Goal: Check status: Check status

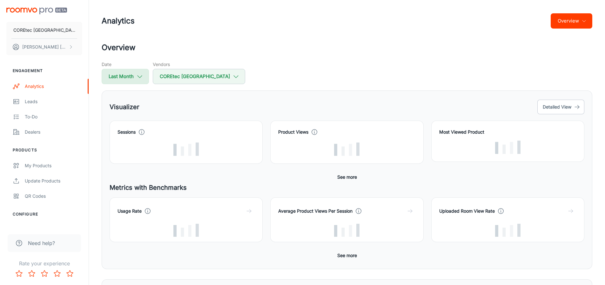
click at [141, 80] on button "Last Month" at bounding box center [125, 76] width 47 height 15
select select "8"
select select "2025"
select select "8"
select select "2025"
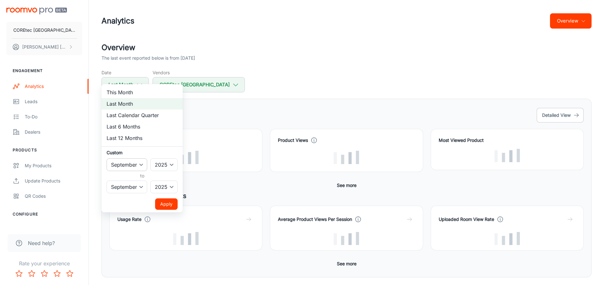
click at [137, 167] on select "January February March April May June July August September October November De…" at bounding box center [127, 164] width 41 height 13
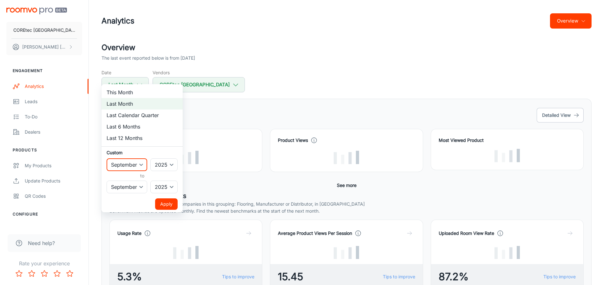
select select "4"
click at [107, 167] on select "January February March April May June July August September October November De…" at bounding box center [127, 164] width 41 height 13
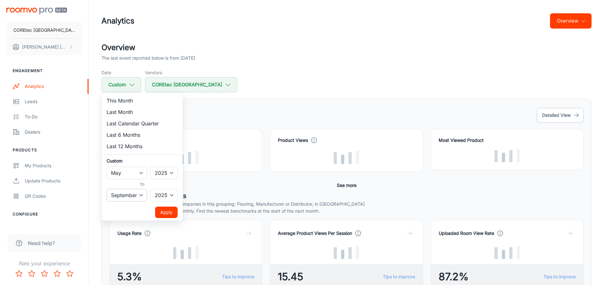
click at [133, 200] on select "January February March April May June July August September October November De…" at bounding box center [127, 195] width 41 height 13
select select "4"
click at [107, 189] on select "January February March April May June July August September October November De…" at bounding box center [127, 195] width 41 height 13
click at [166, 210] on button "Apply" at bounding box center [166, 212] width 23 height 11
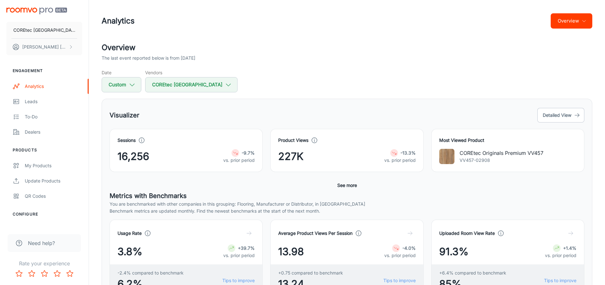
click at [464, 72] on div "Date Custom Vendors COREtec North America" at bounding box center [347, 80] width 490 height 23
drag, startPoint x: 454, startPoint y: 67, endPoint x: 430, endPoint y: 18, distance: 54.2
click at [130, 89] on button "Custom" at bounding box center [122, 84] width 40 height 15
select select "4"
select select "2025"
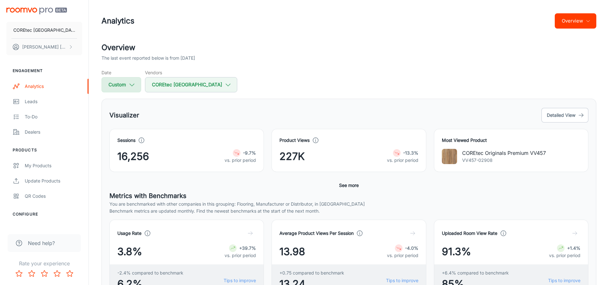
select select "4"
select select "2025"
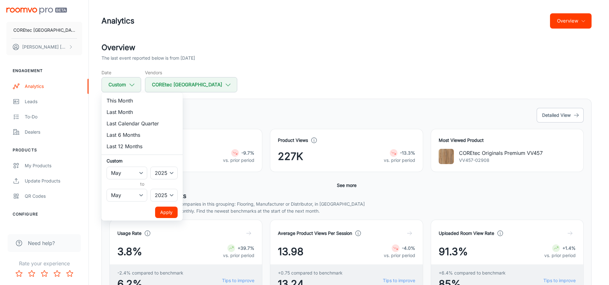
click at [283, 62] on div at bounding box center [304, 142] width 609 height 285
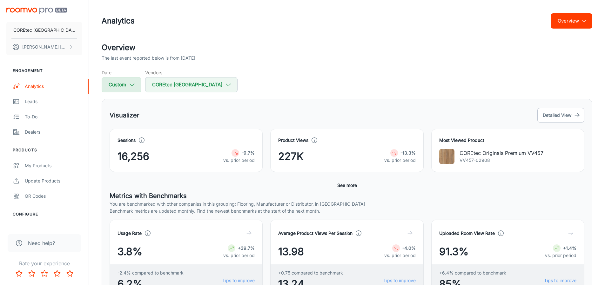
click at [124, 85] on button "Custom" at bounding box center [122, 84] width 40 height 15
select select "4"
select select "2025"
select select "4"
select select "2025"
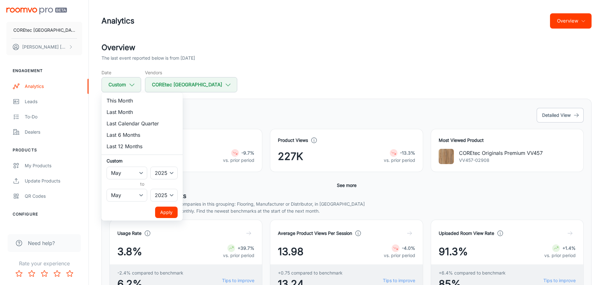
click at [280, 48] on div at bounding box center [304, 142] width 609 height 285
